Goal: Task Accomplishment & Management: Manage account settings

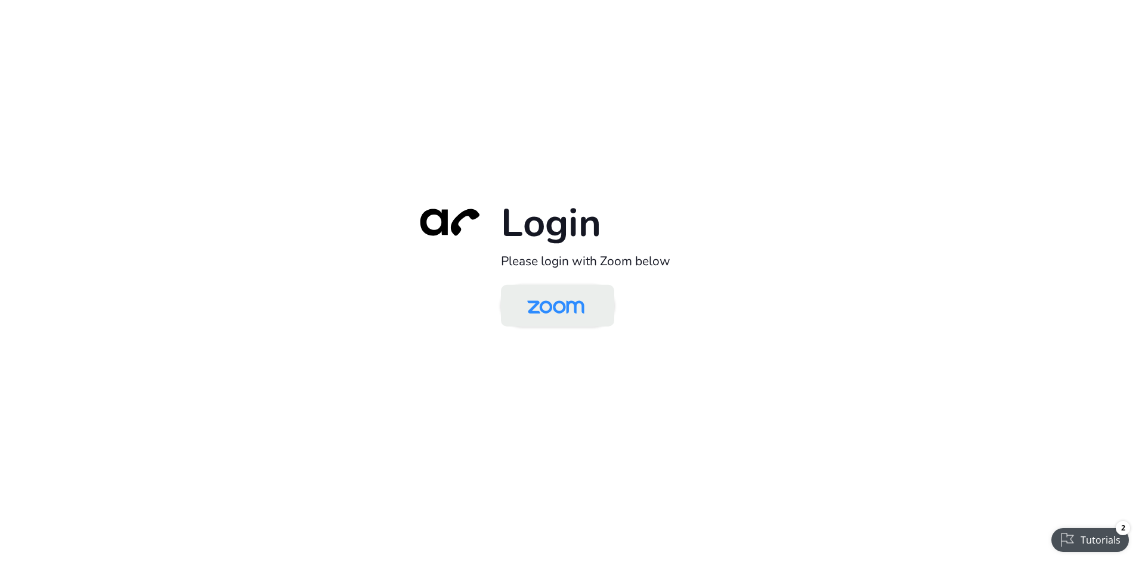
click at [551, 301] on img at bounding box center [555, 306] width 82 height 39
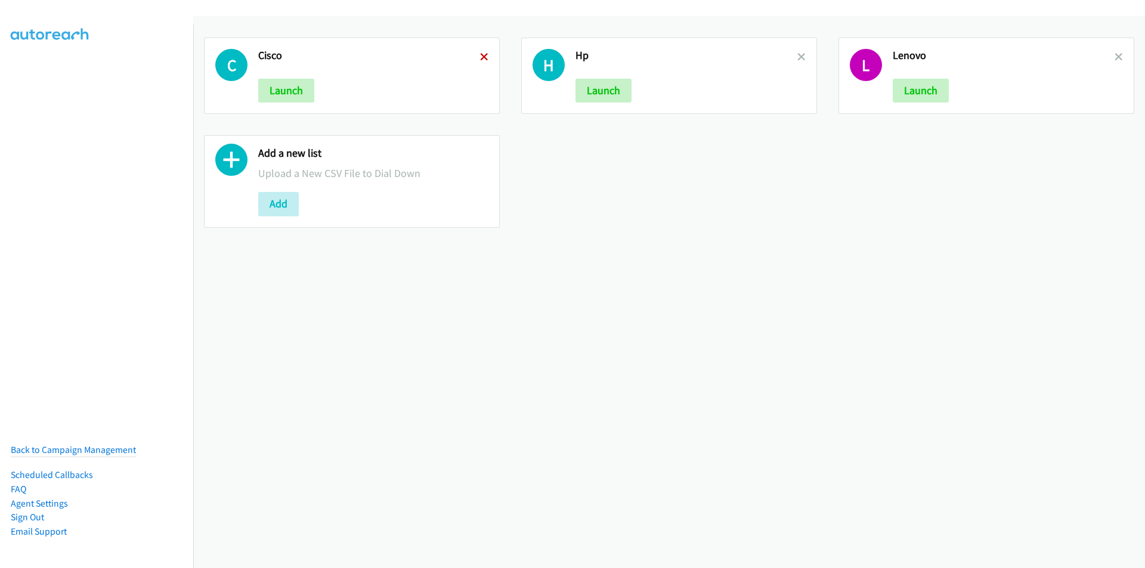
click at [481, 55] on icon at bounding box center [484, 58] width 8 height 8
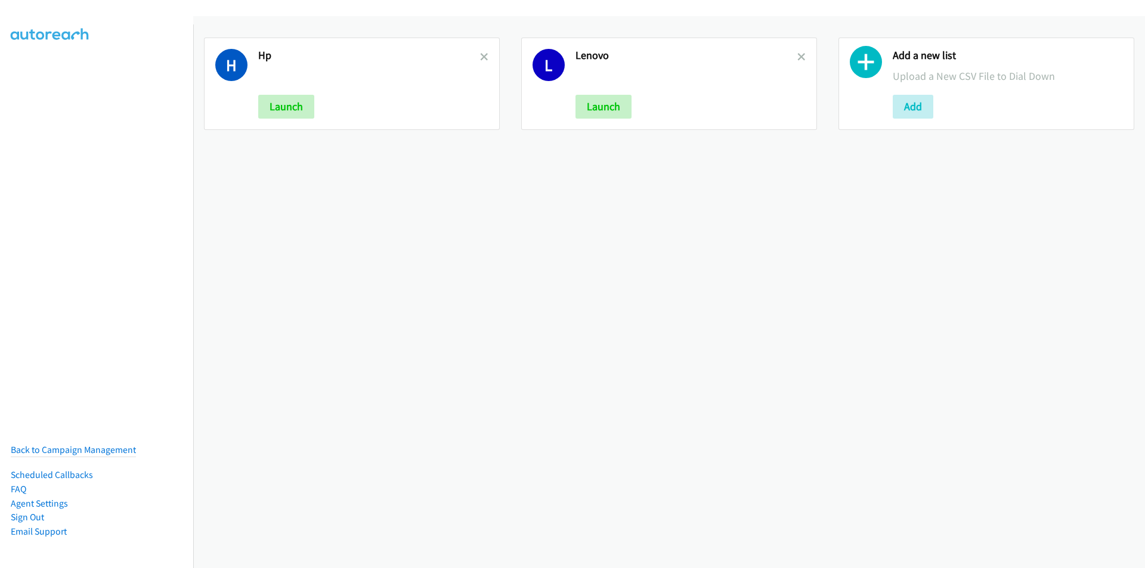
click at [481, 55] on icon at bounding box center [484, 58] width 8 height 8
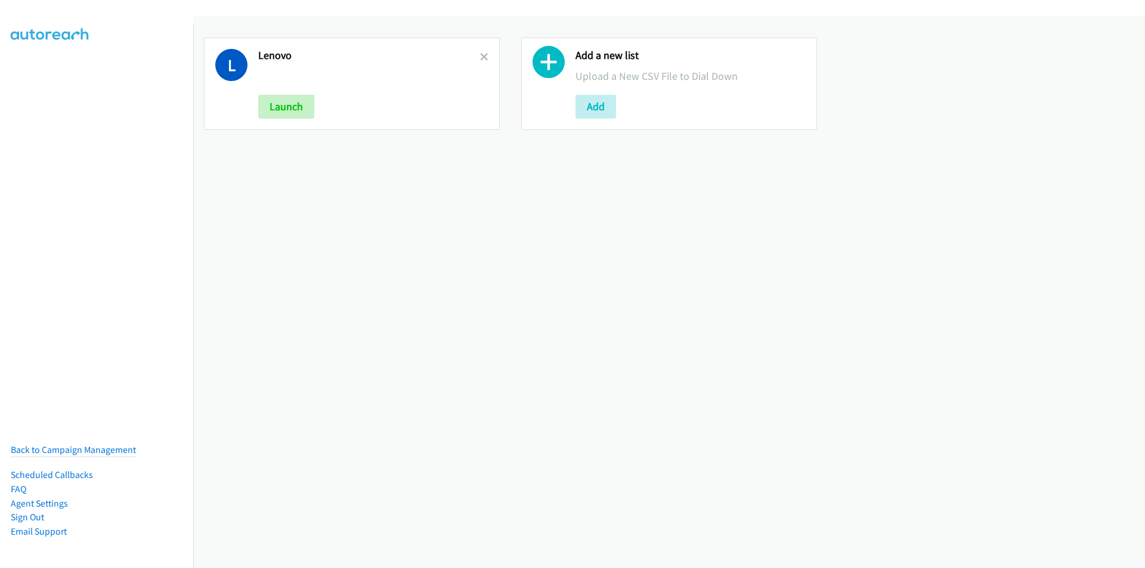
click at [481, 55] on icon at bounding box center [484, 58] width 8 height 8
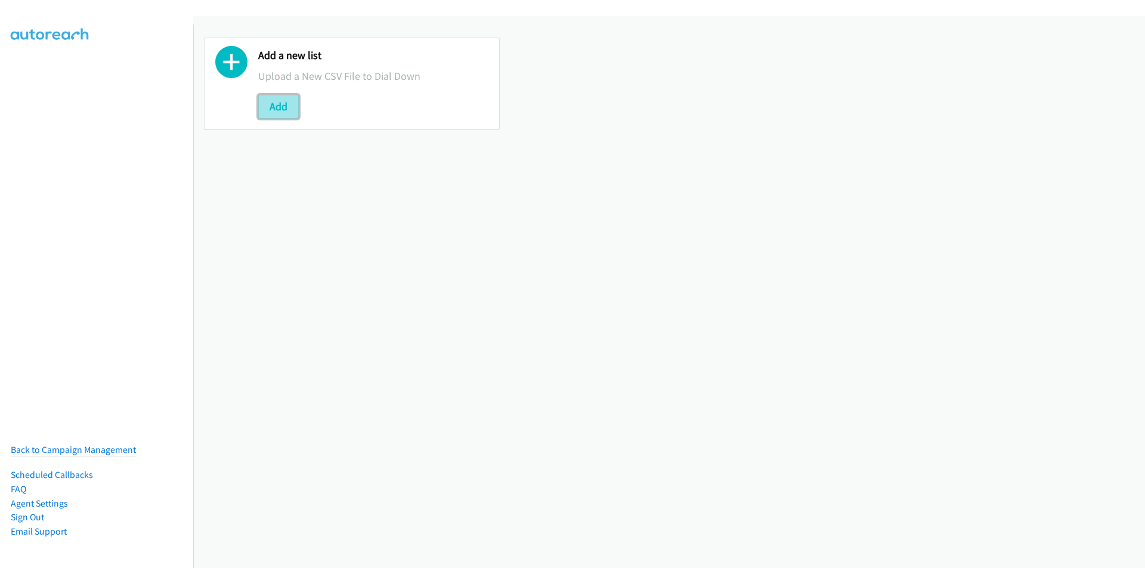
click at [274, 110] on button "Add" at bounding box center [278, 107] width 41 height 24
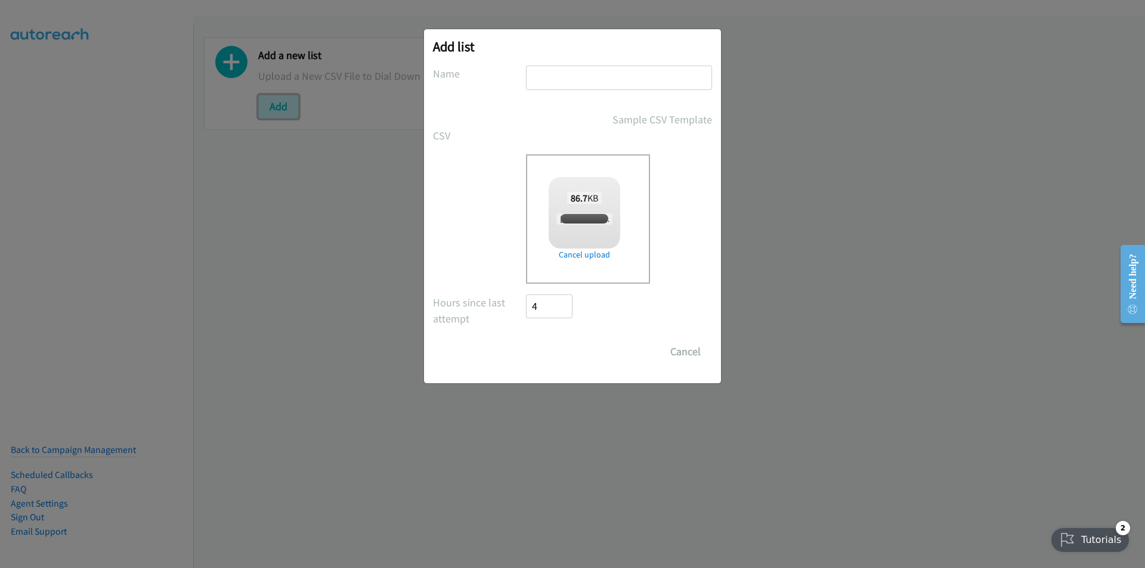
checkbox input "true"
click at [585, 76] on input "text" at bounding box center [619, 78] width 186 height 24
type input "india"
click at [526, 340] on input "Save List" at bounding box center [557, 352] width 63 height 24
